Goal: Navigation & Orientation: Go to known website

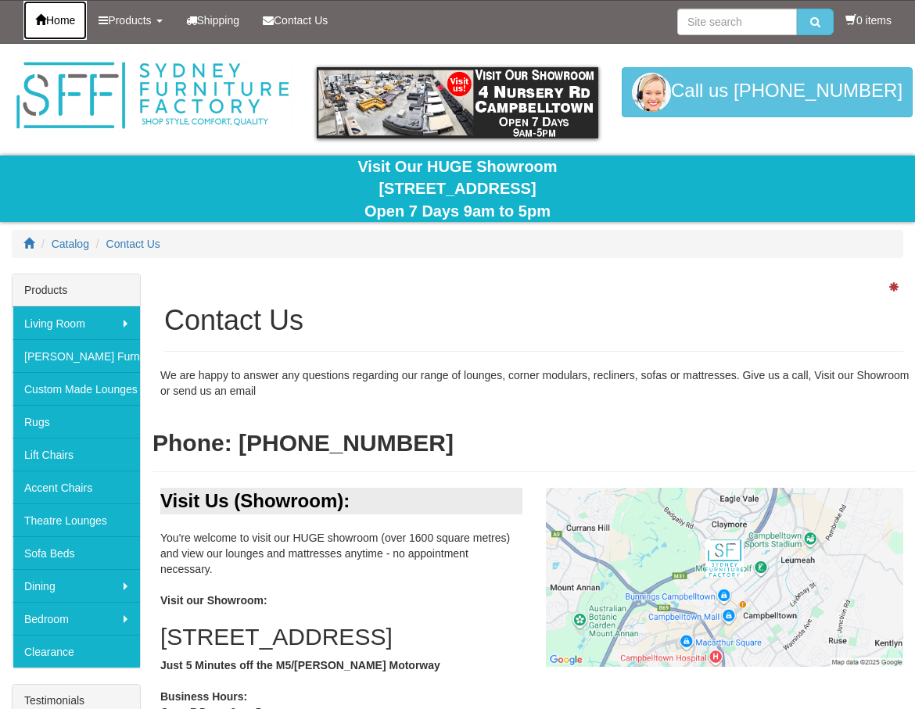
click at [66, 24] on span "Home" at bounding box center [60, 20] width 29 height 13
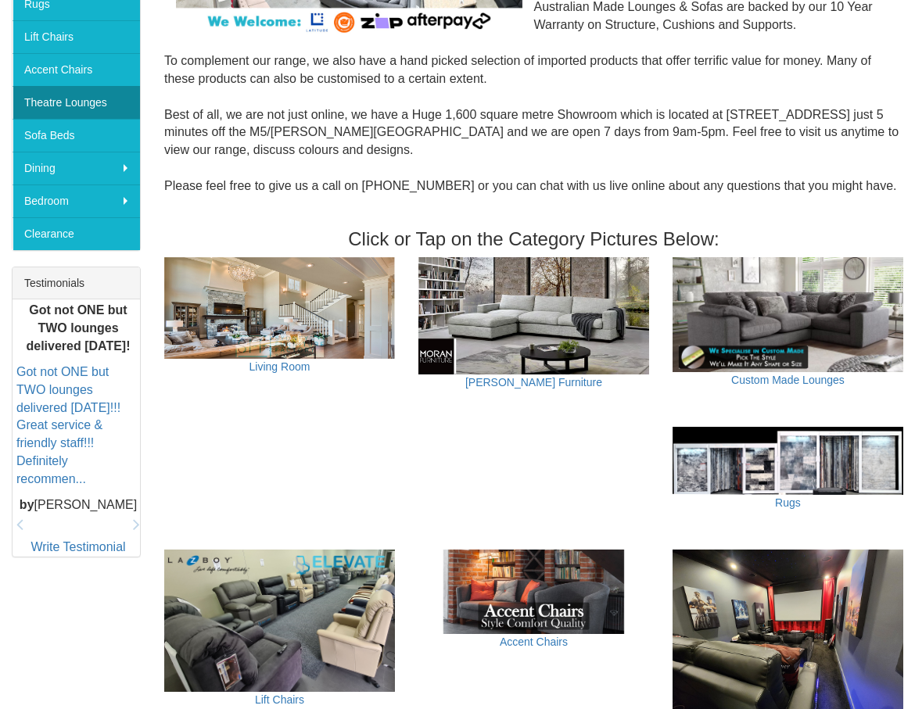
scroll to position [413, 0]
